Goal: Task Accomplishment & Management: Use online tool/utility

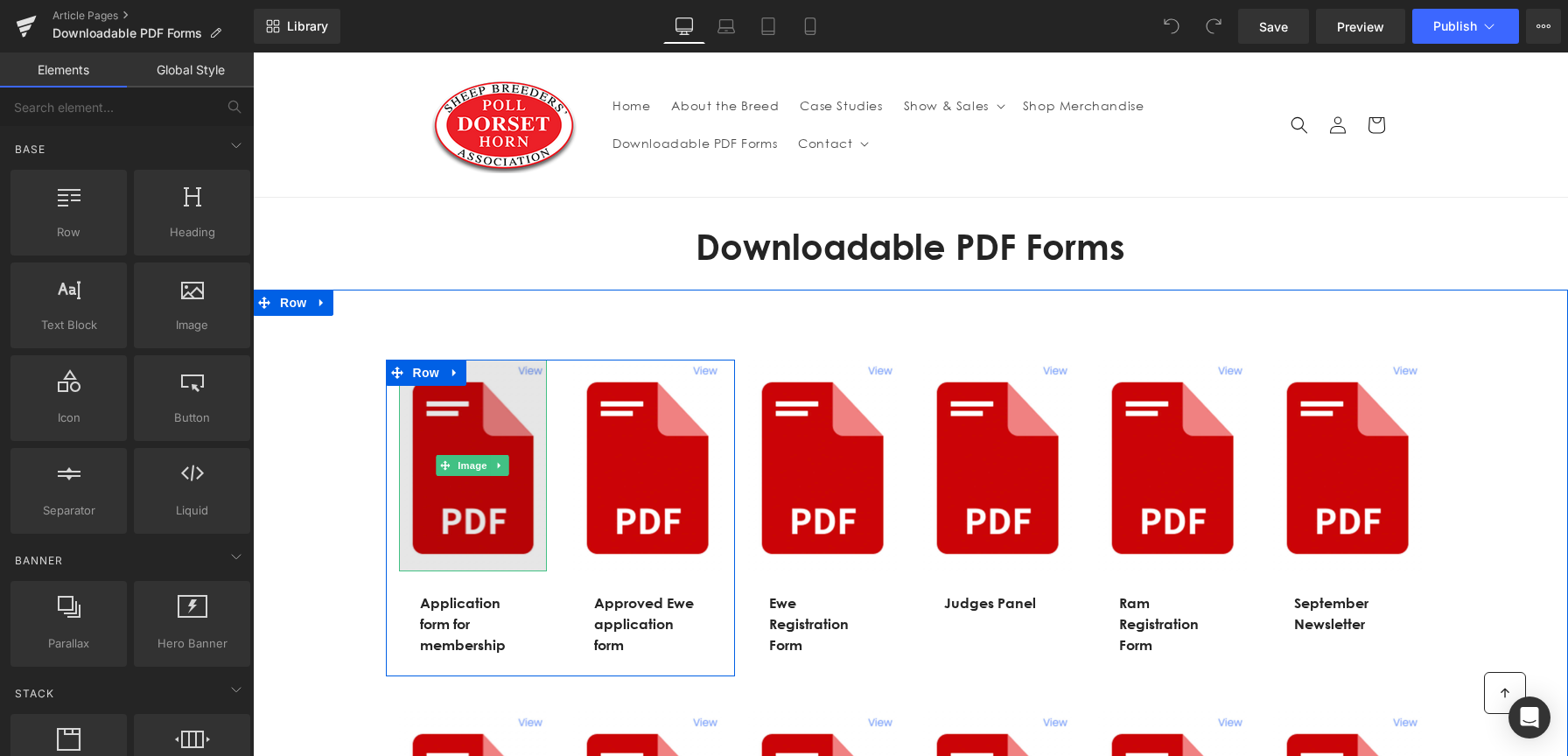
click at [520, 500] on img at bounding box center [473, 466] width 149 height 212
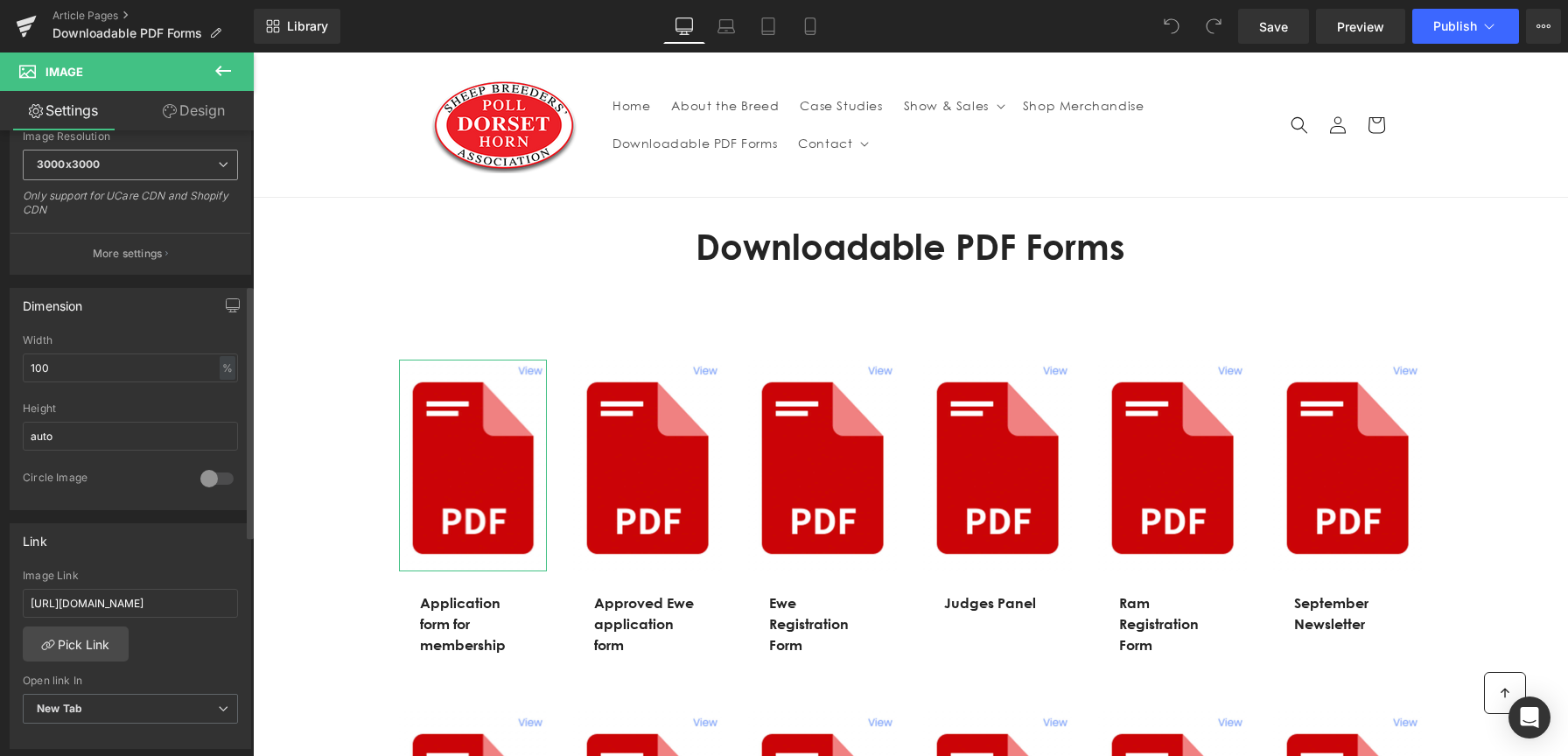
scroll to position [403, 0]
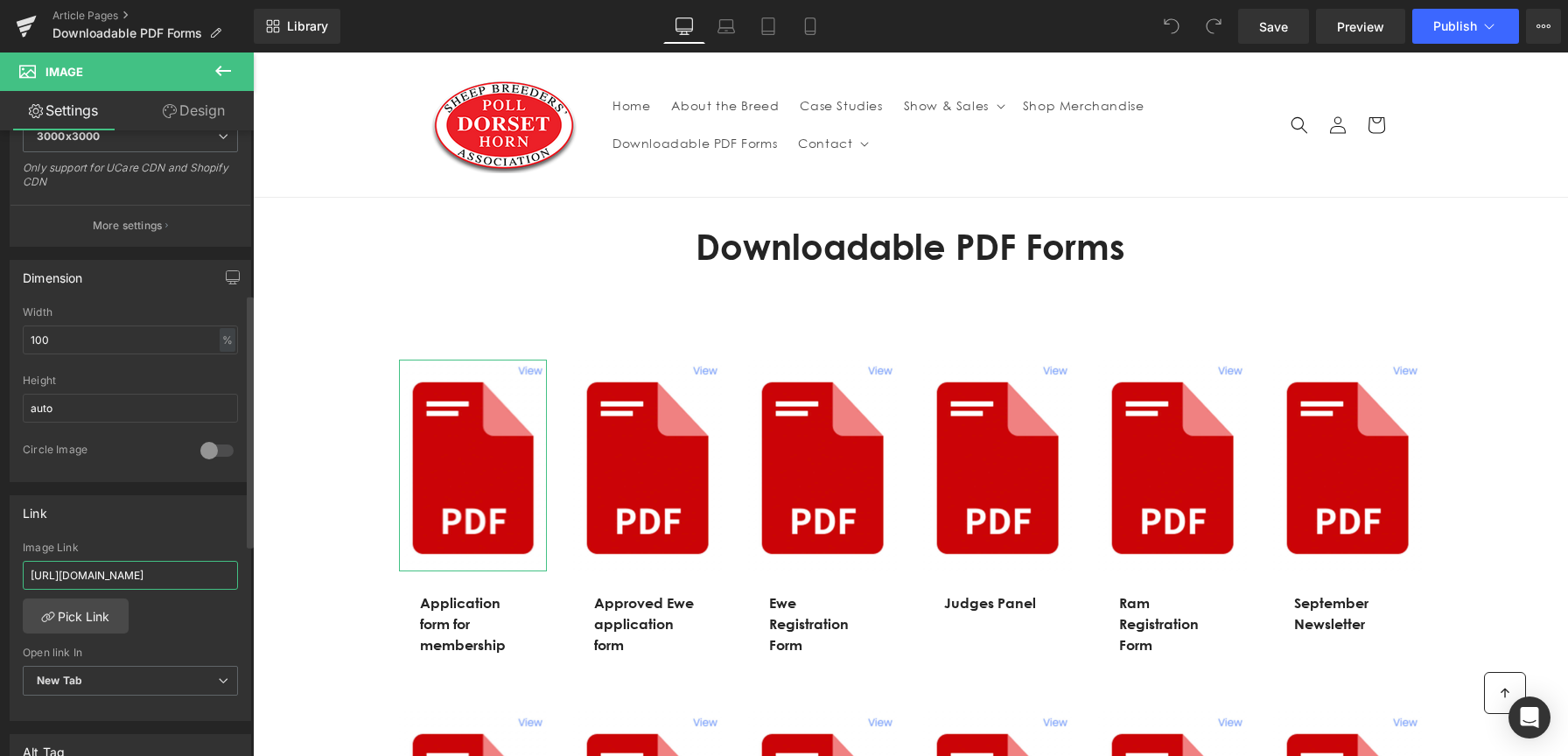
click at [97, 576] on input "[URL][DOMAIN_NAME]" at bounding box center [130, 575] width 215 height 29
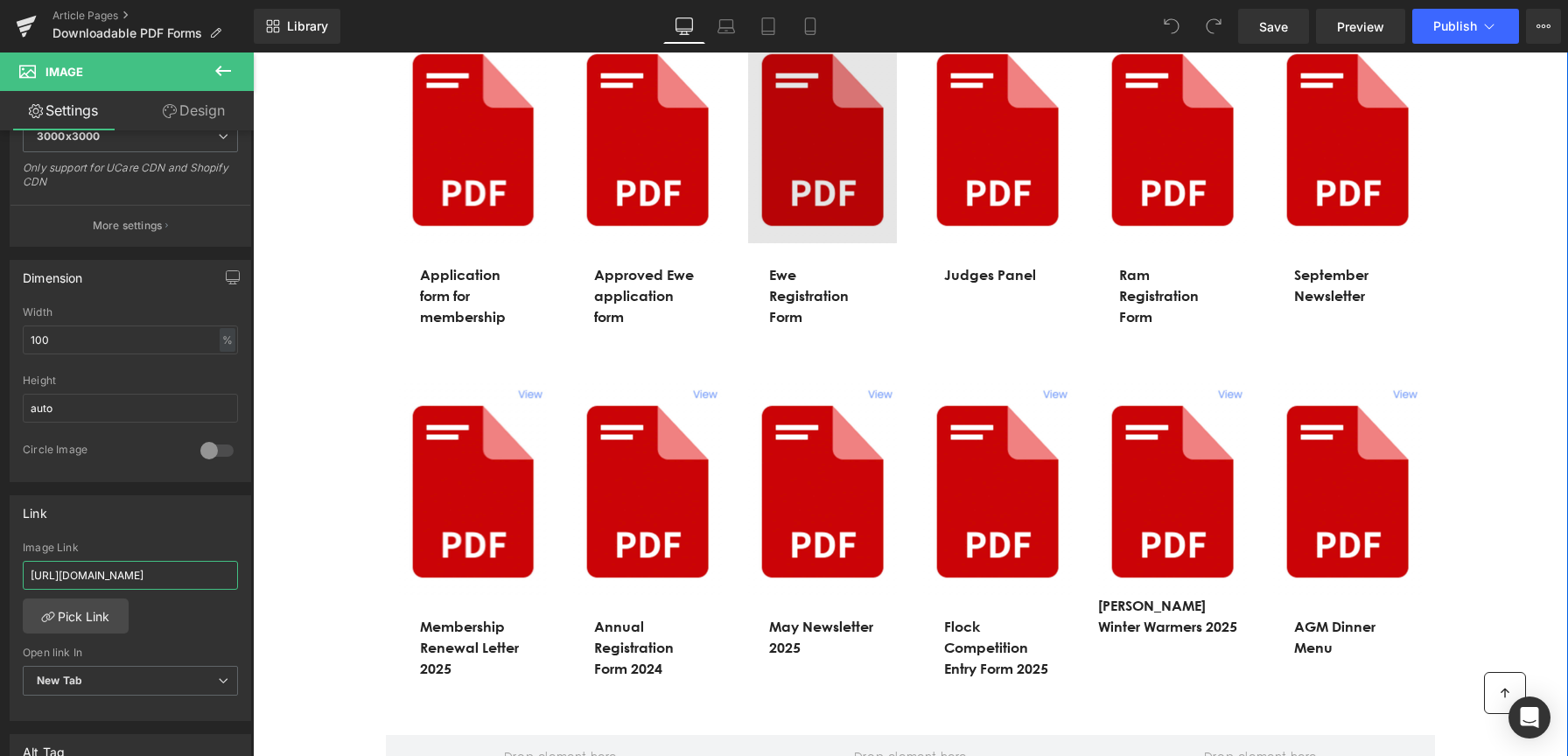
scroll to position [332, 0]
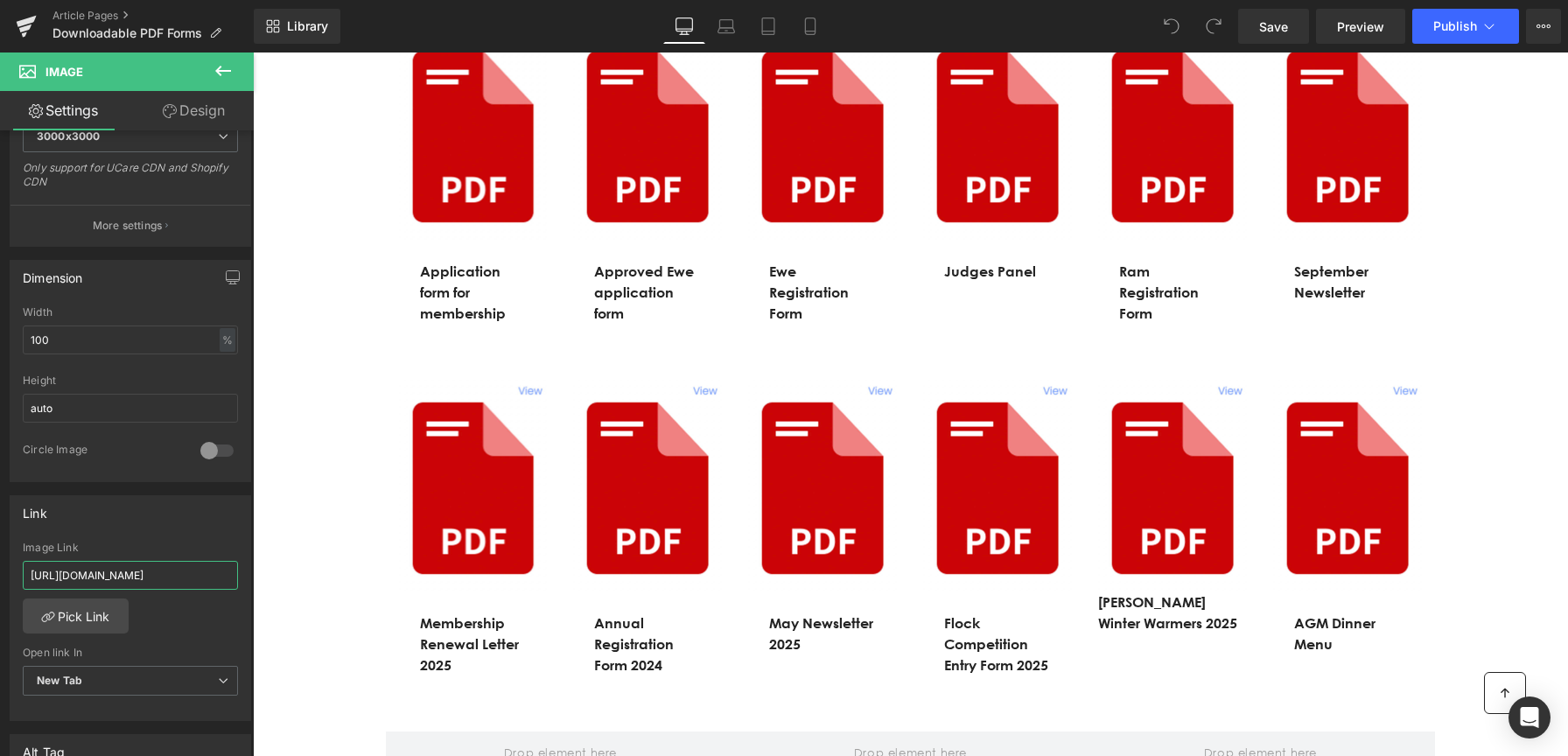
type input "[URL][DOMAIN_NAME]"
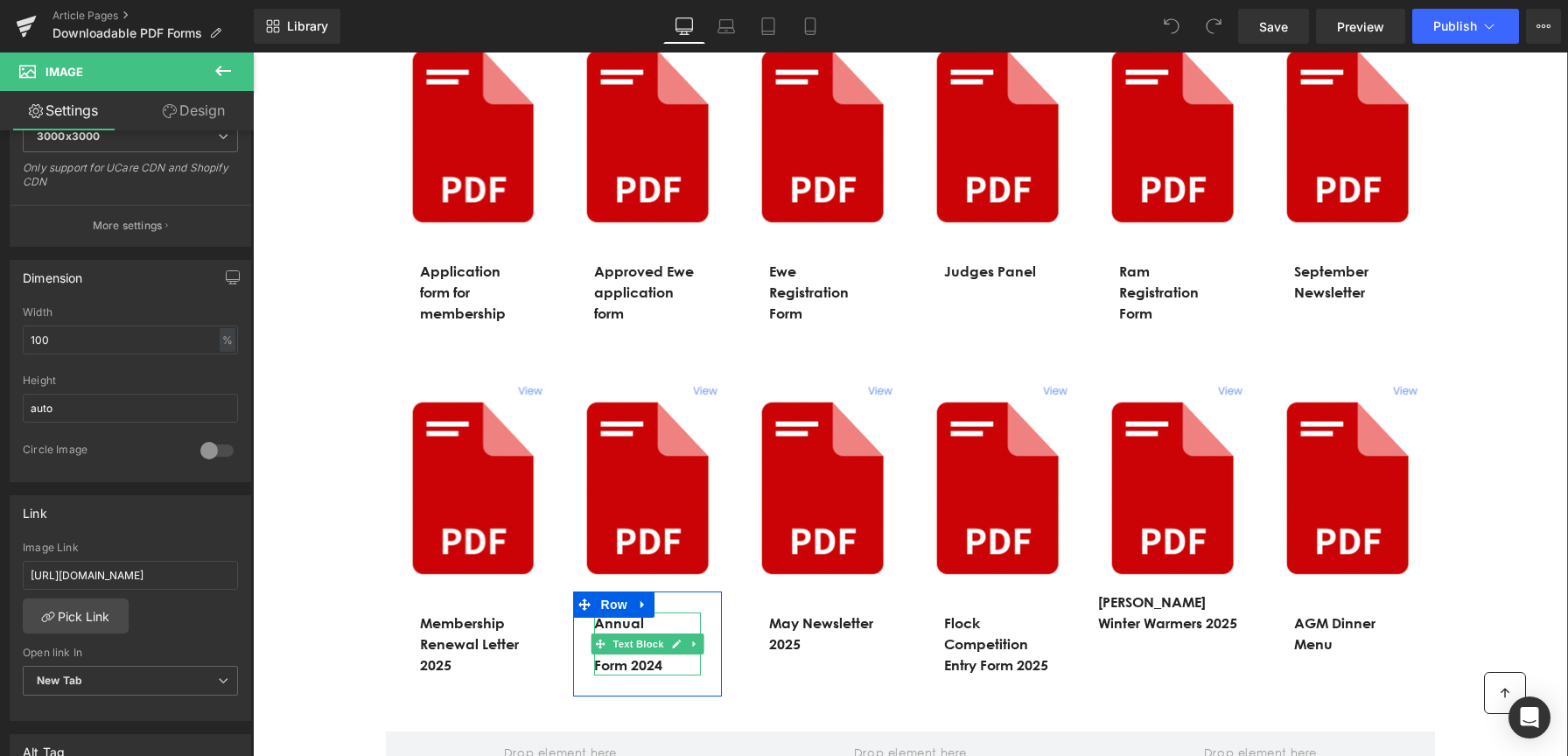
click at [640, 671] on div "Annual Registration Form 2024 Text Block" at bounding box center [647, 643] width 107 height 63
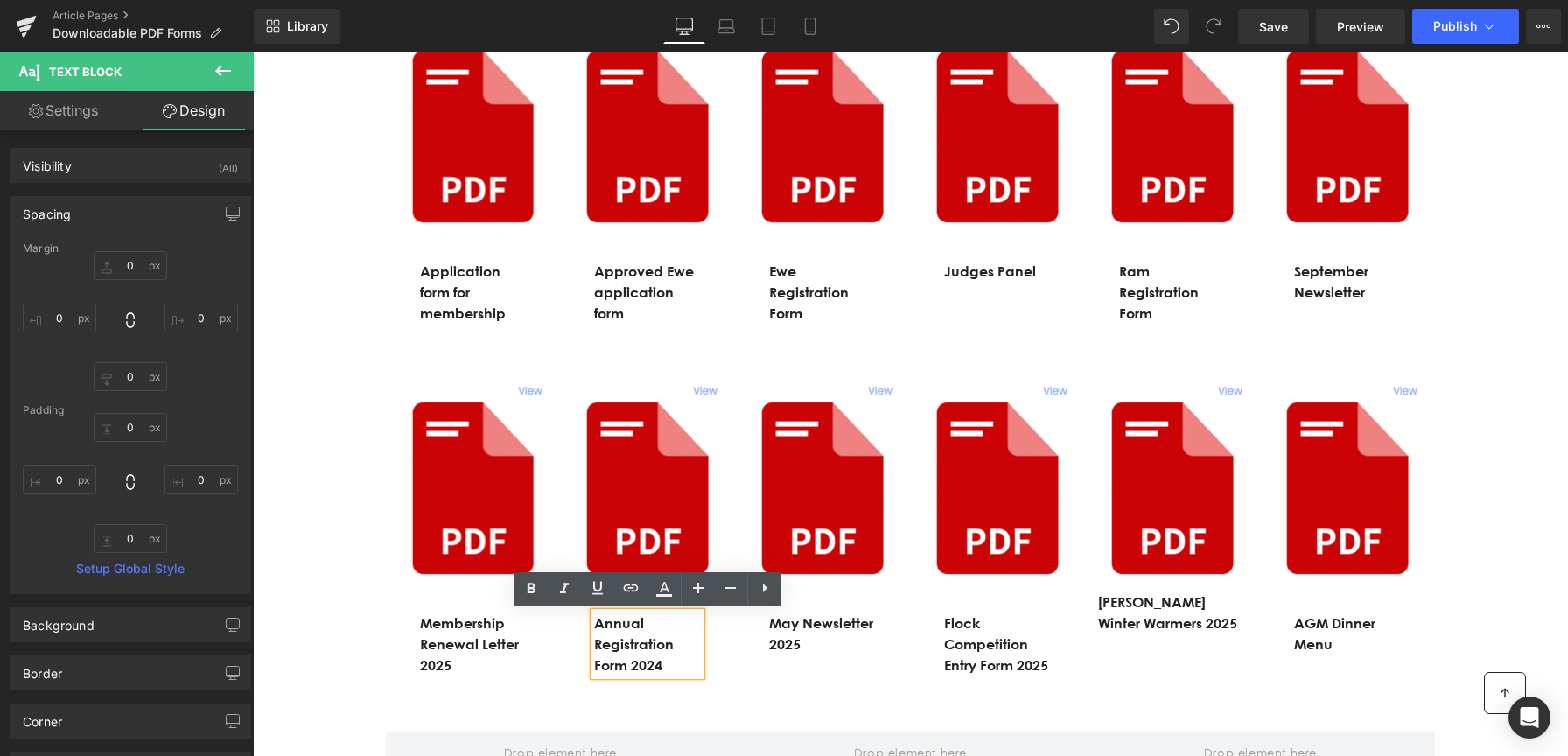
click at [662, 666] on p "Annual Registration Form 2024" at bounding box center [647, 643] width 107 height 63
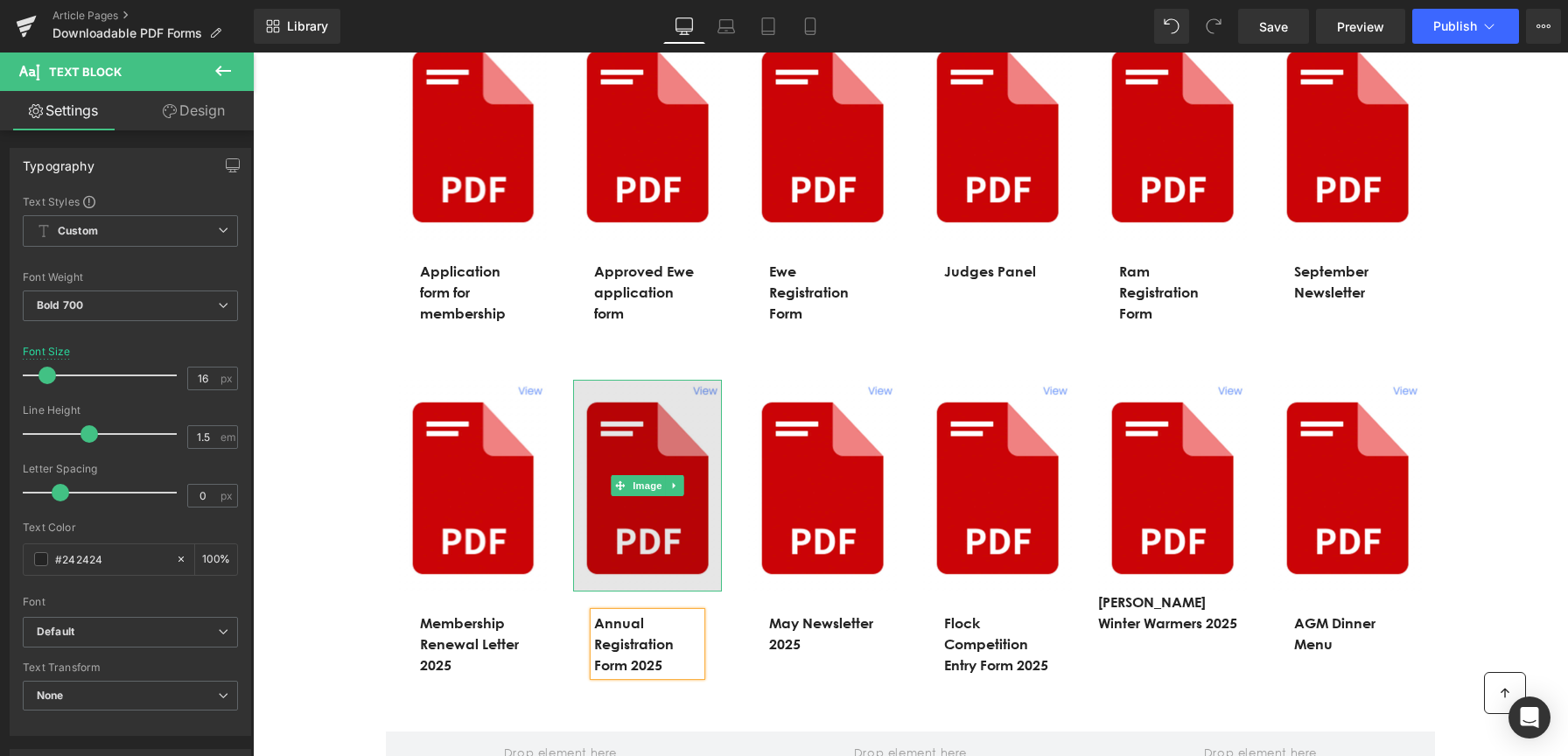
click at [688, 493] on img at bounding box center [647, 486] width 149 height 212
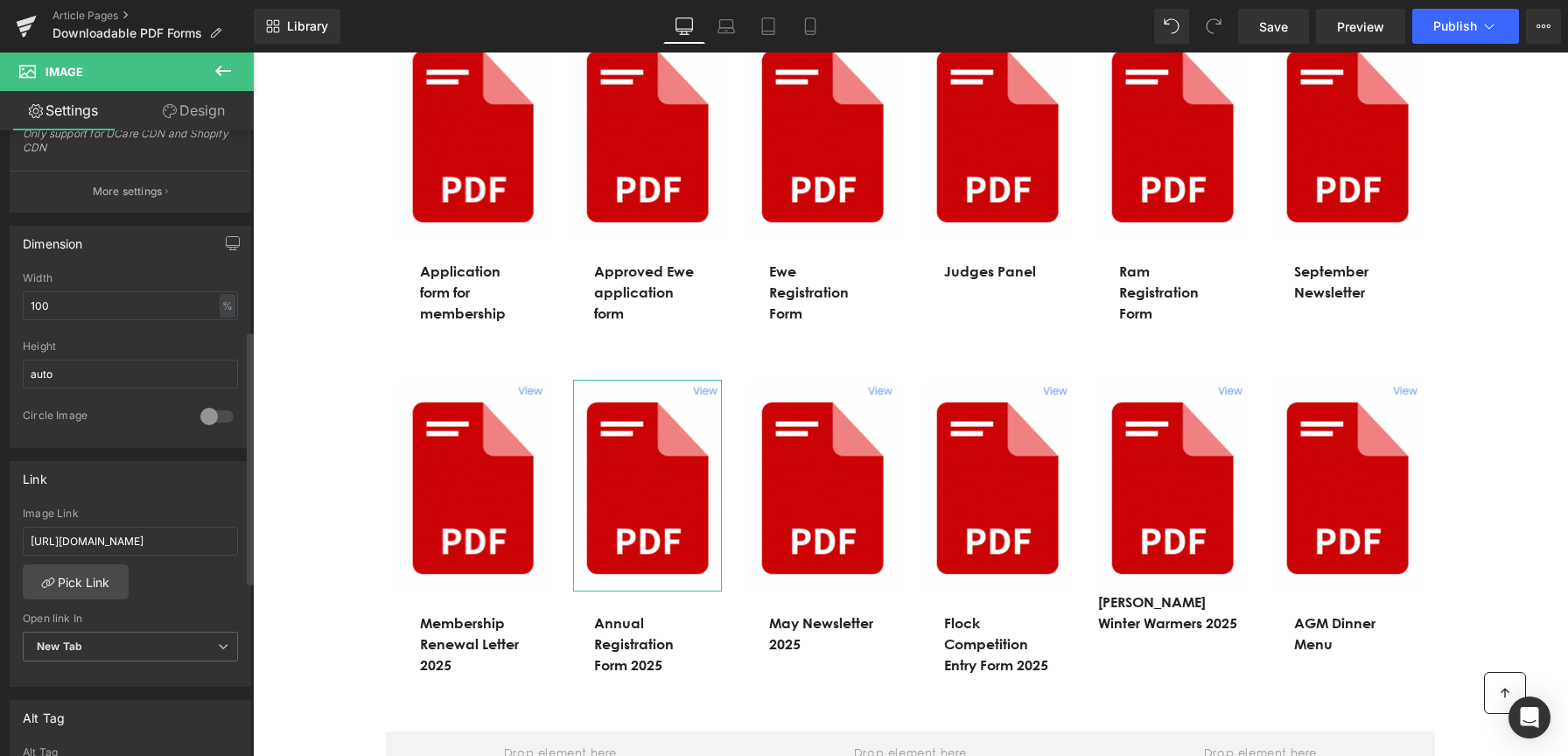
scroll to position [535, 0]
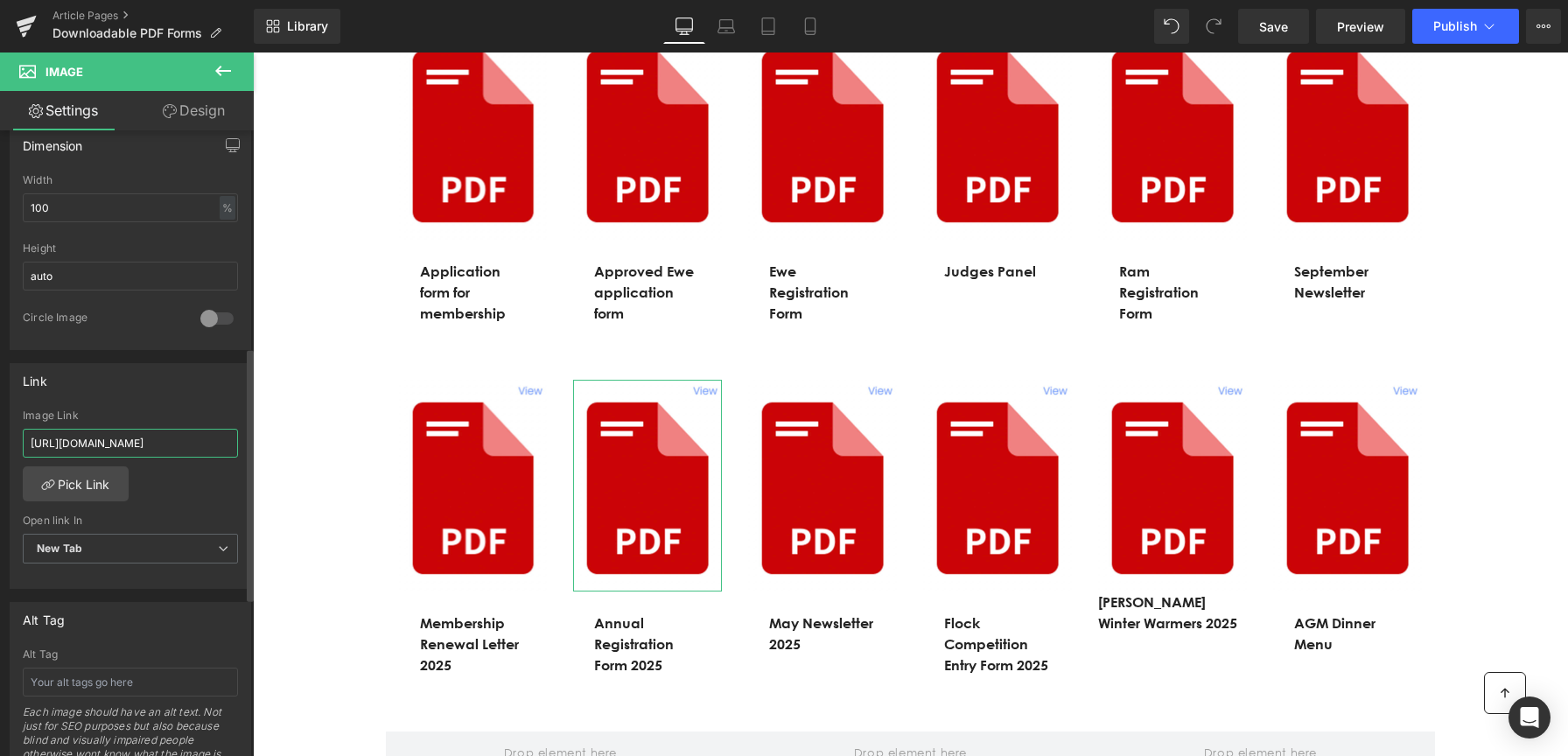
click at [166, 445] on input "[URL][DOMAIN_NAME]" at bounding box center [130, 443] width 215 height 29
type input "[URL][DOMAIN_NAME]"
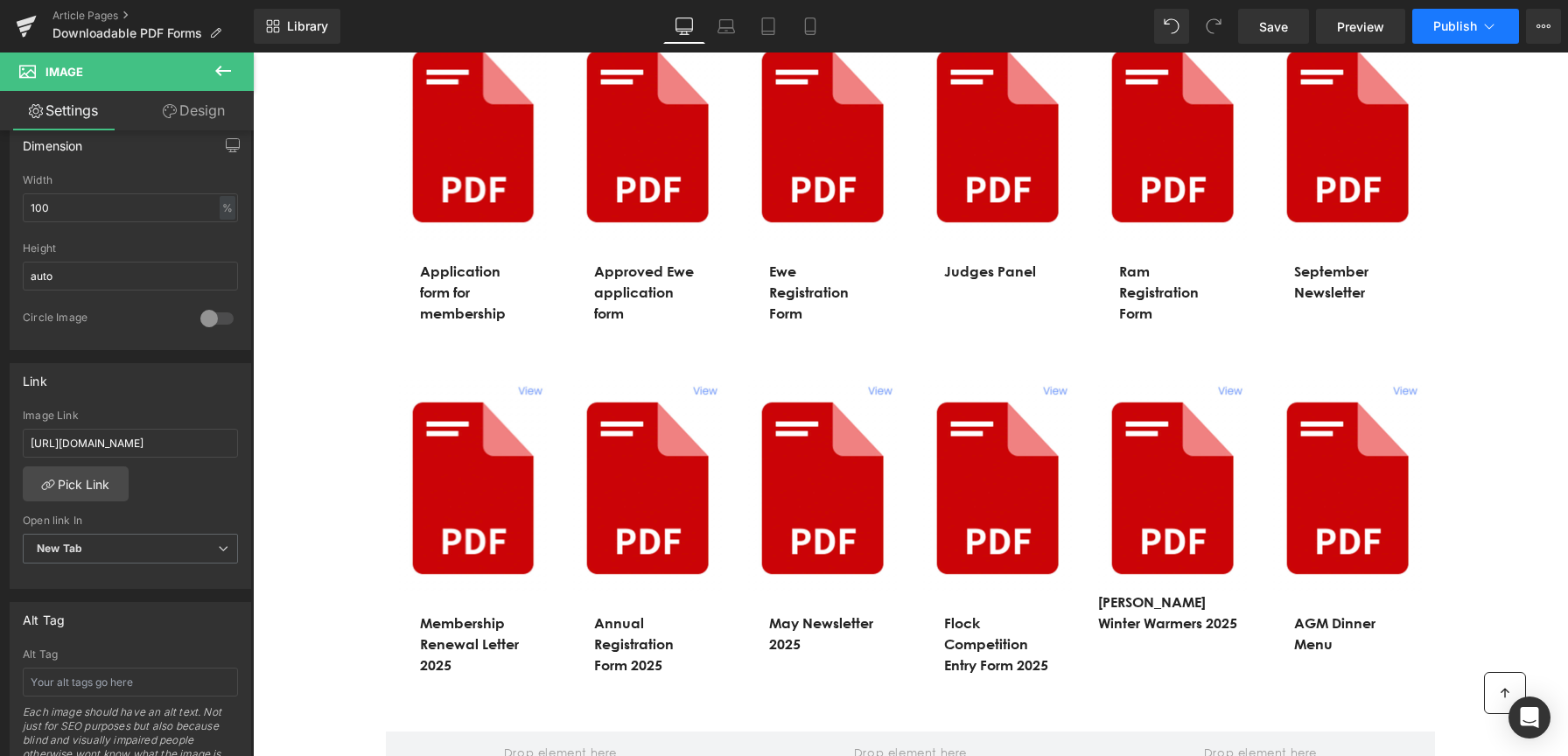
click at [1465, 29] on span "Publish" at bounding box center [1455, 26] width 44 height 14
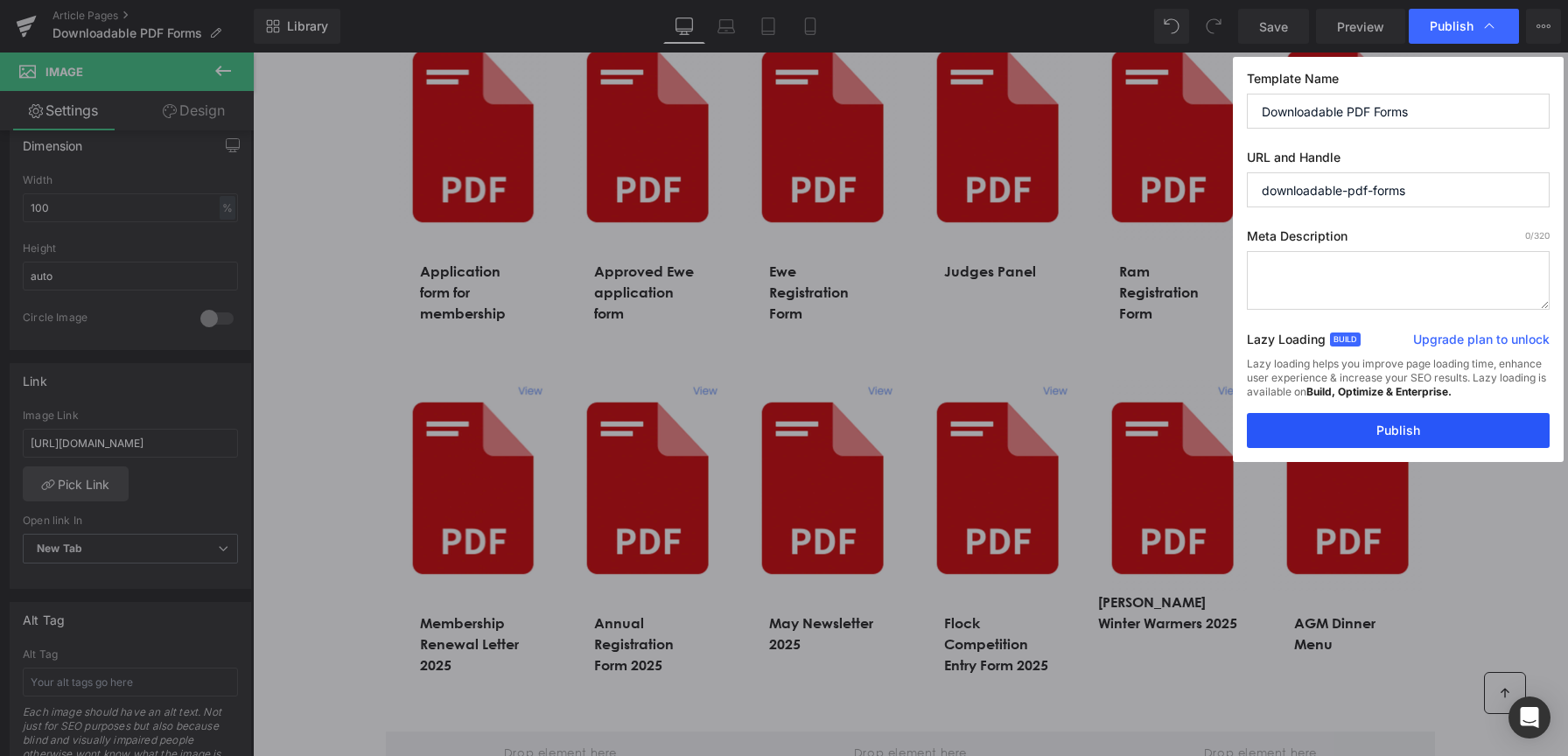
click at [1363, 434] on button "Publish" at bounding box center [1398, 430] width 303 height 35
